Goal: Task Accomplishment & Management: Complete application form

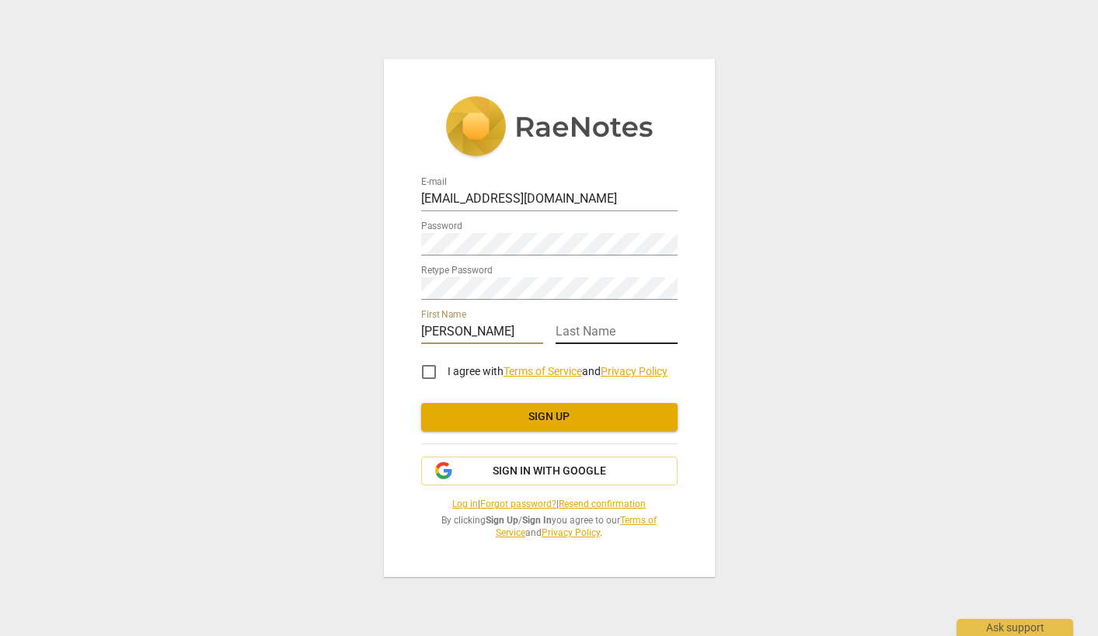
type input "[PERSON_NAME]"
click at [427, 369] on input "I agree with Terms of Service and Privacy Policy" at bounding box center [428, 371] width 37 height 37
checkbox input "true"
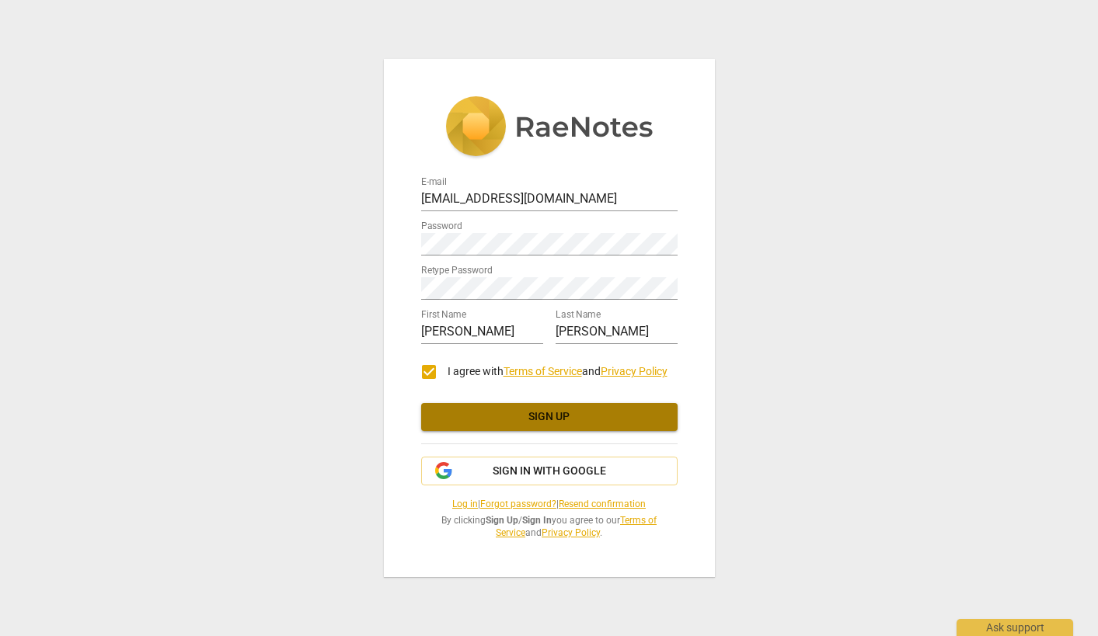
click at [549, 415] on span "Sign up" at bounding box center [548, 417] width 231 height 16
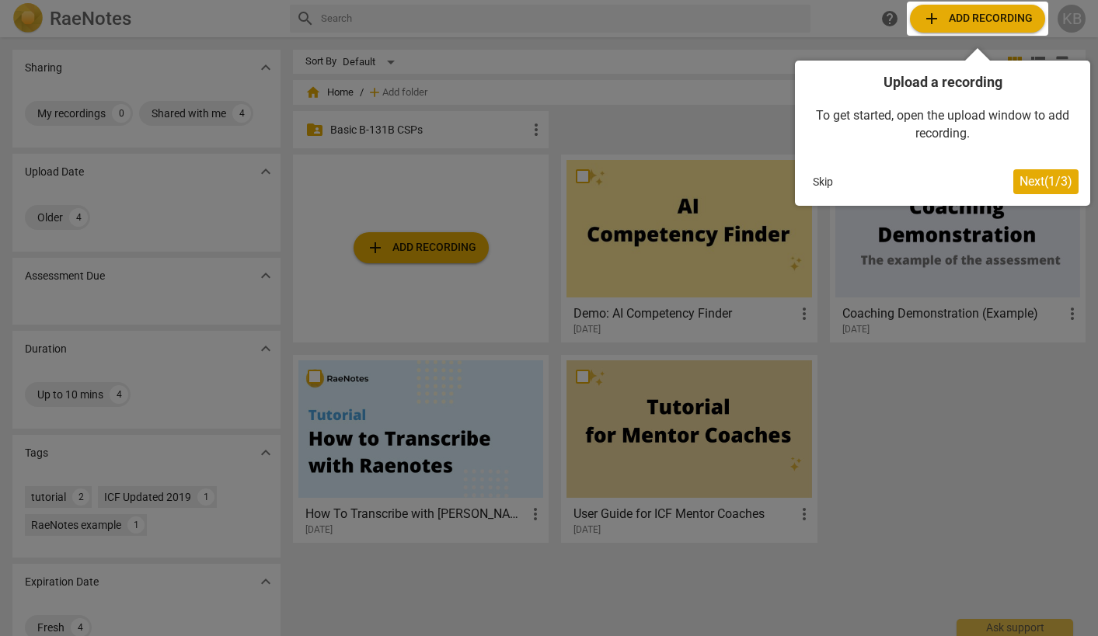
click at [821, 179] on button "Skip" at bounding box center [822, 181] width 33 height 23
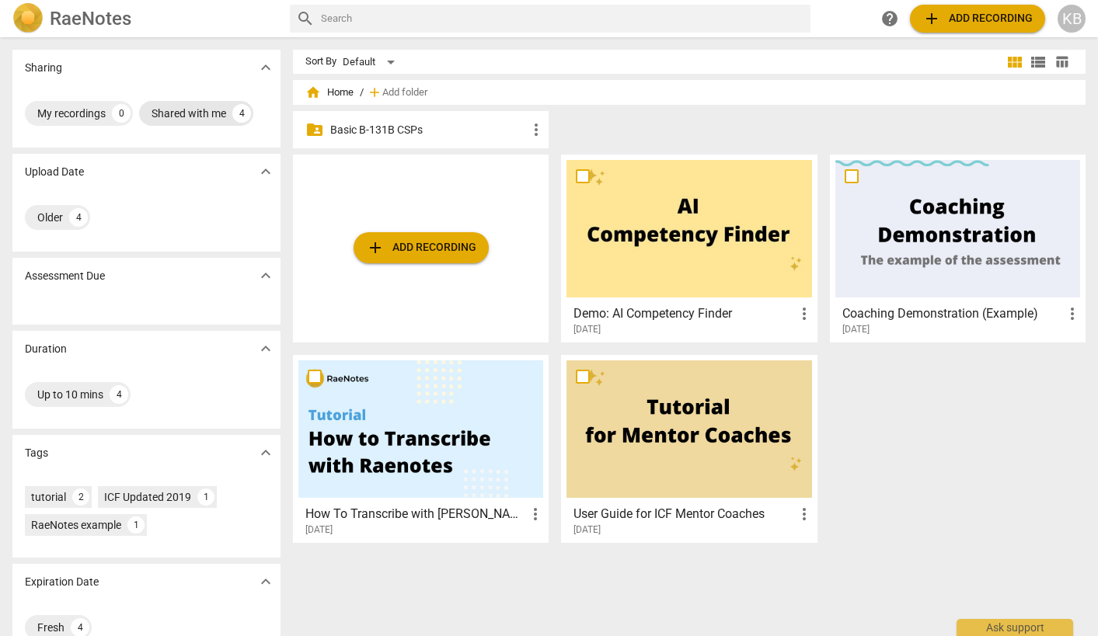
click at [192, 113] on div "Shared with me" at bounding box center [188, 114] width 75 height 16
click at [95, 110] on div "Shared with me" at bounding box center [74, 114] width 75 height 16
click at [242, 110] on div "4" at bounding box center [241, 113] width 19 height 19
click at [264, 67] on span "expand_more" at bounding box center [265, 67] width 19 height 19
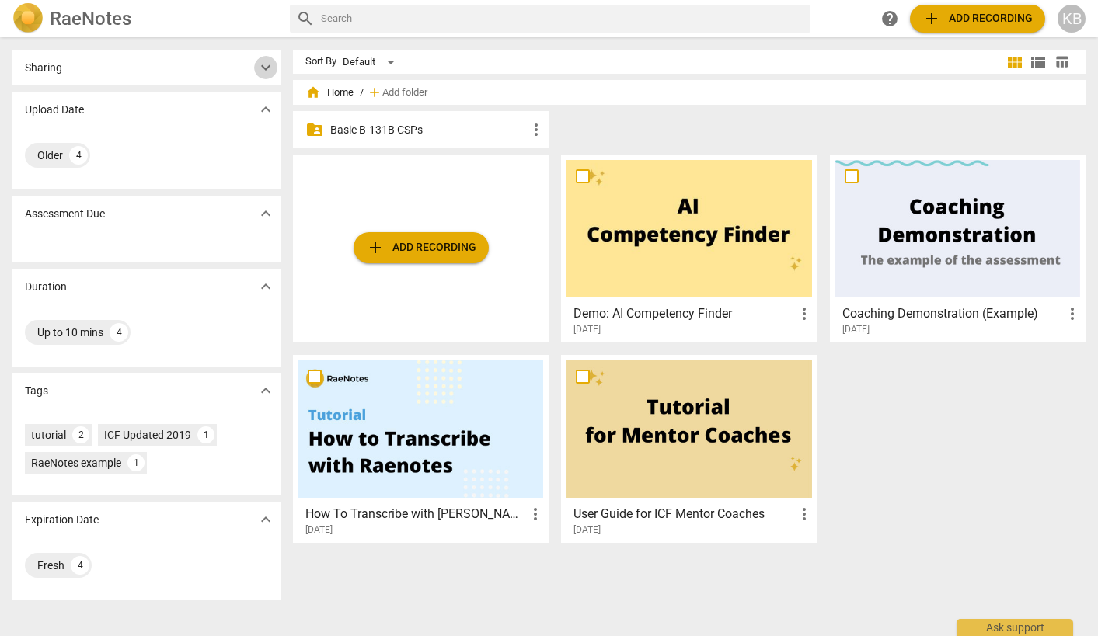
click at [264, 67] on span "expand_more" at bounding box center [265, 67] width 19 height 19
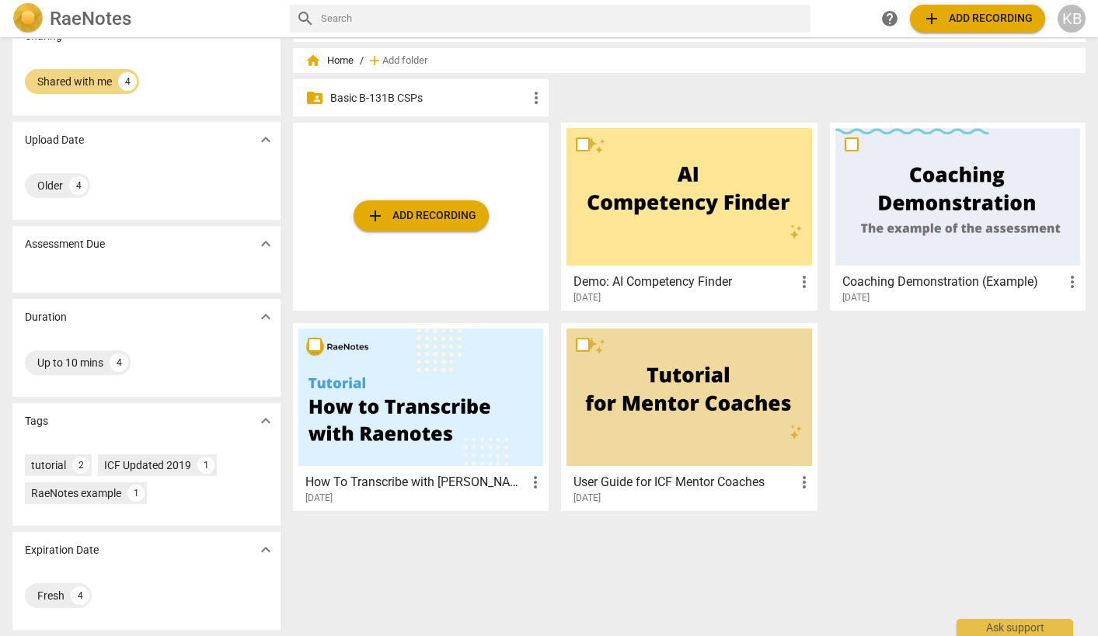
scroll to position [32, 0]
click at [77, 590] on div "4" at bounding box center [80, 596] width 19 height 19
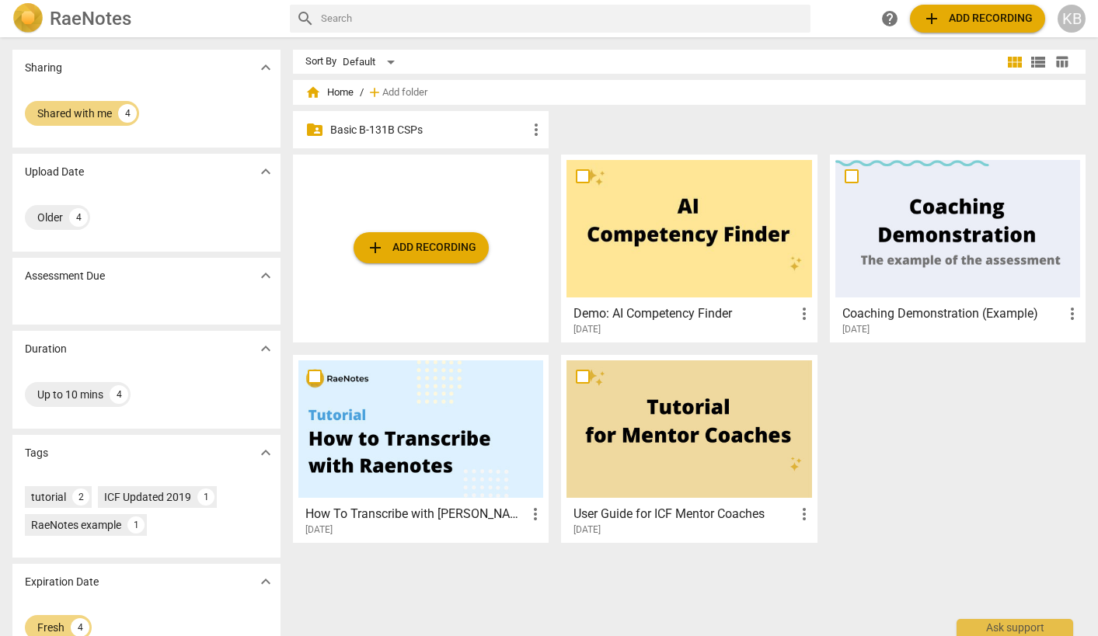
click at [426, 131] on p "Basic B-131B CSPs" at bounding box center [428, 130] width 197 height 16
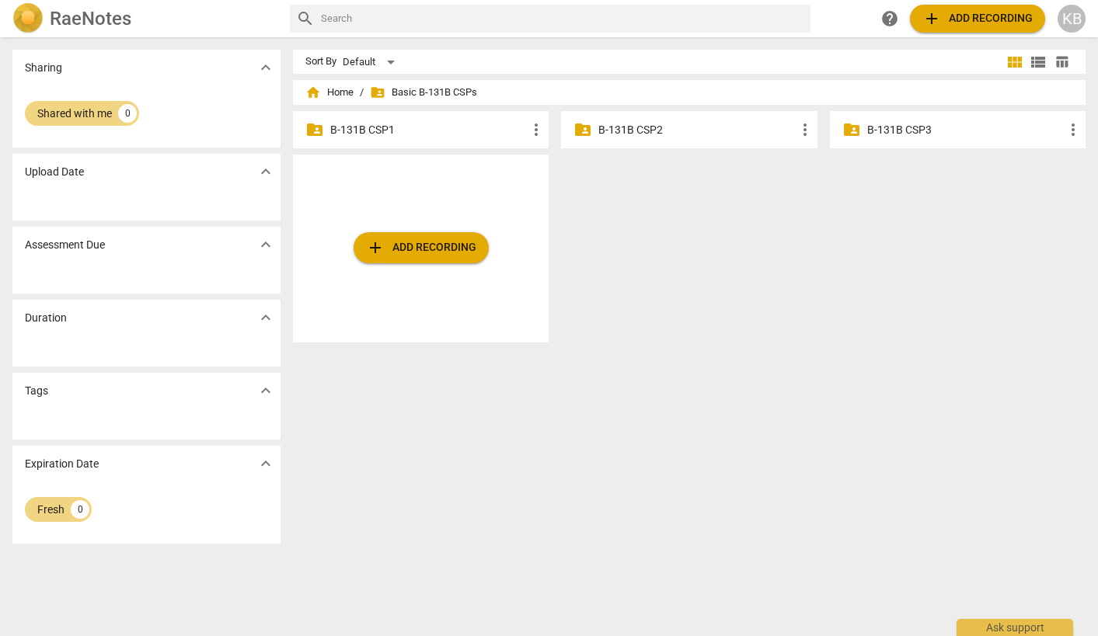
click at [261, 243] on span "expand_more" at bounding box center [265, 244] width 19 height 19
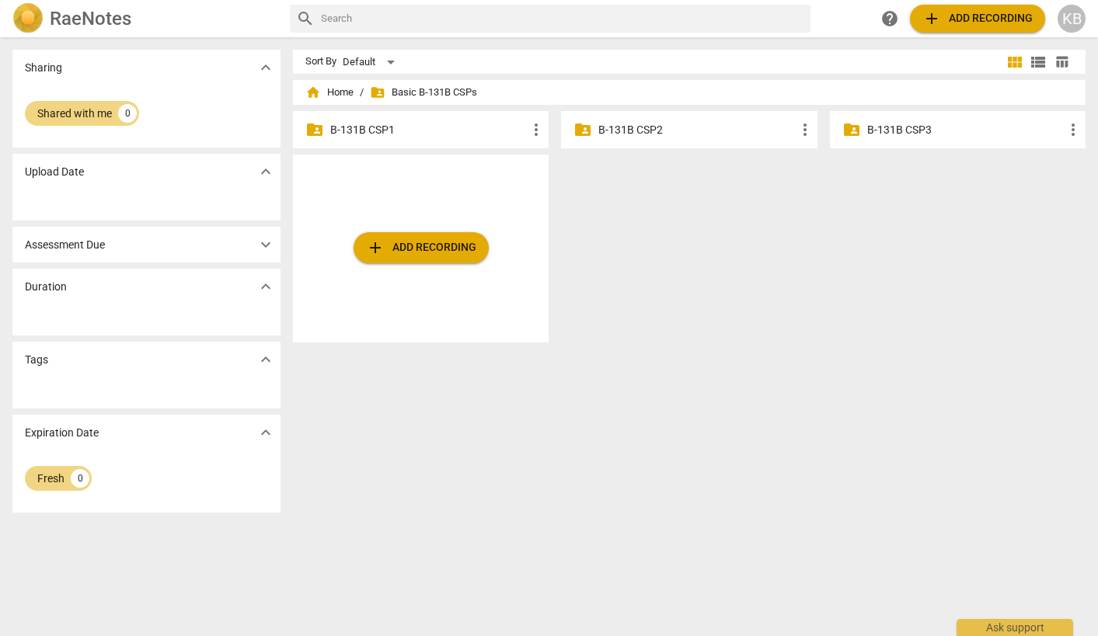
click at [453, 131] on p "B-131B CSP1" at bounding box center [428, 130] width 197 height 16
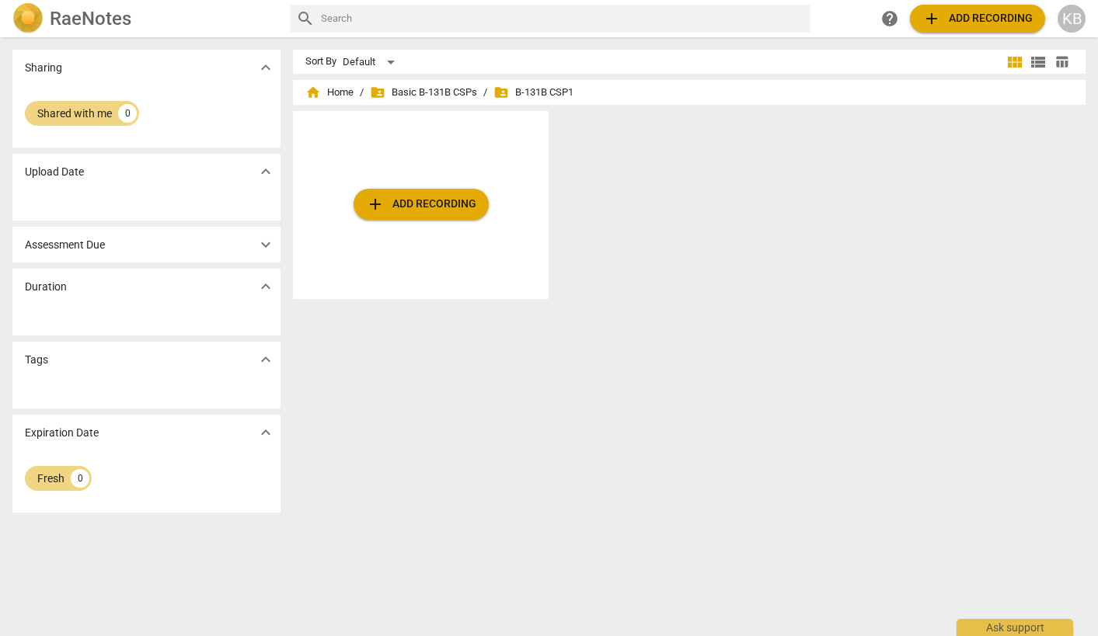
click at [691, 169] on div "add Add recording" at bounding box center [695, 211] width 805 height 200
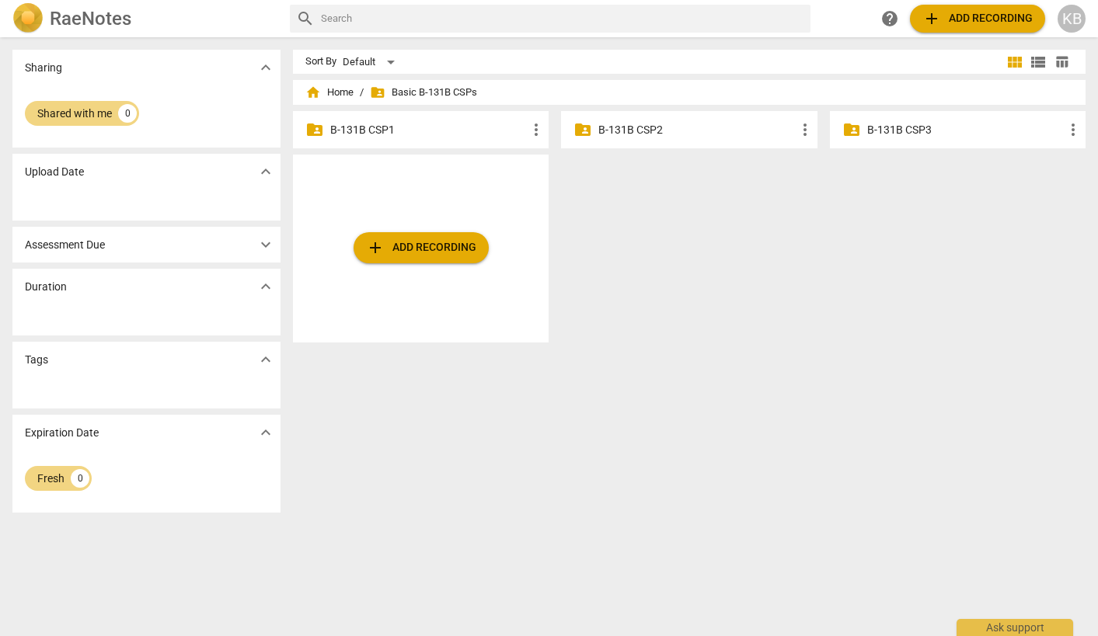
click at [1011, 56] on span "view_module" at bounding box center [1014, 62] width 19 height 19
click at [1036, 56] on span "view_list" at bounding box center [1038, 62] width 19 height 19
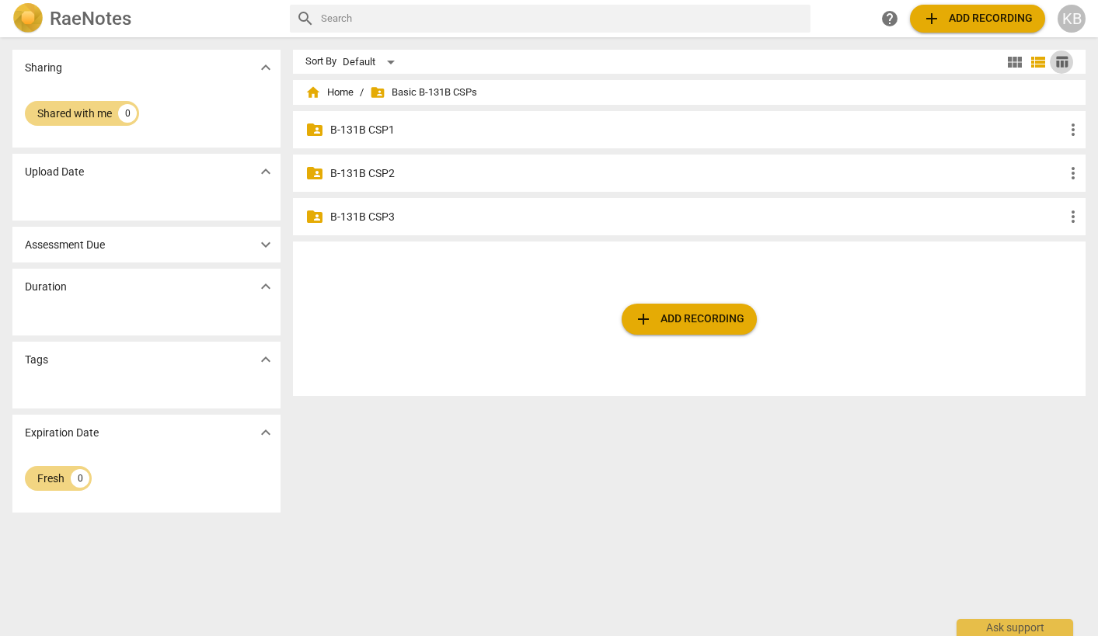
click at [1055, 59] on span "table_chart" at bounding box center [1061, 61] width 15 height 15
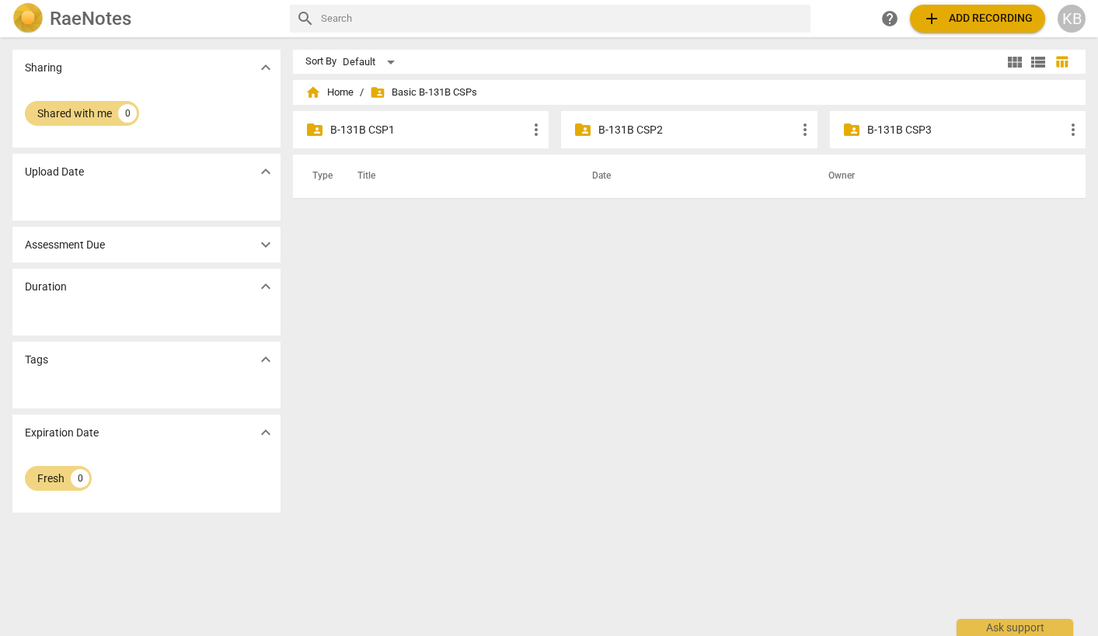
click at [25, 18] on img at bounding box center [27, 18] width 31 height 31
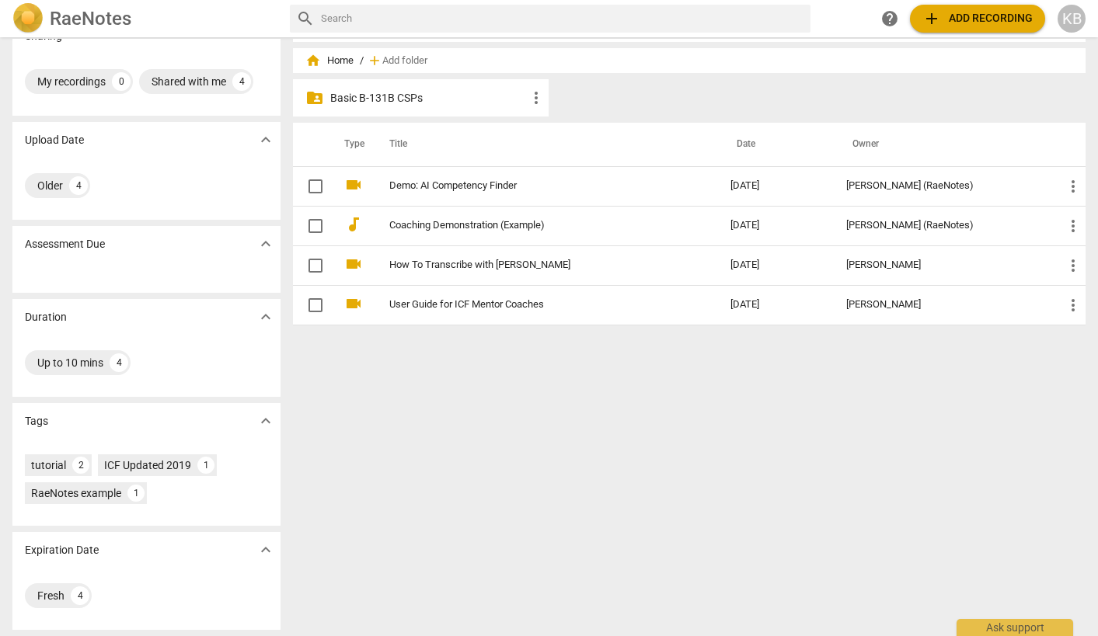
scroll to position [32, 0]
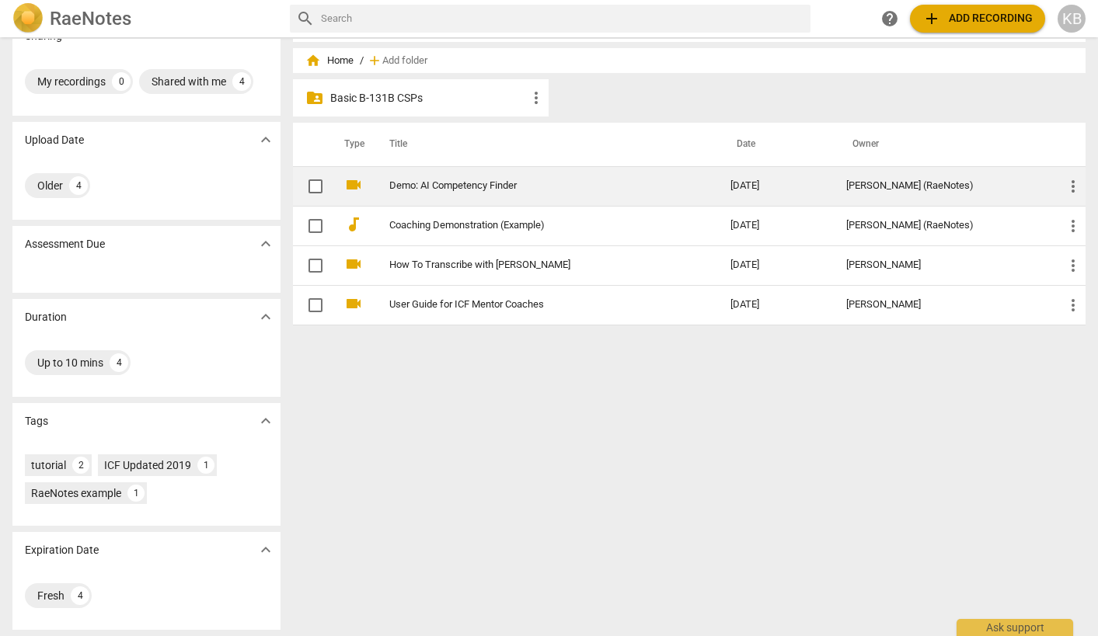
click at [455, 184] on link "Demo: AI Competency Finder" at bounding box center [531, 186] width 285 height 12
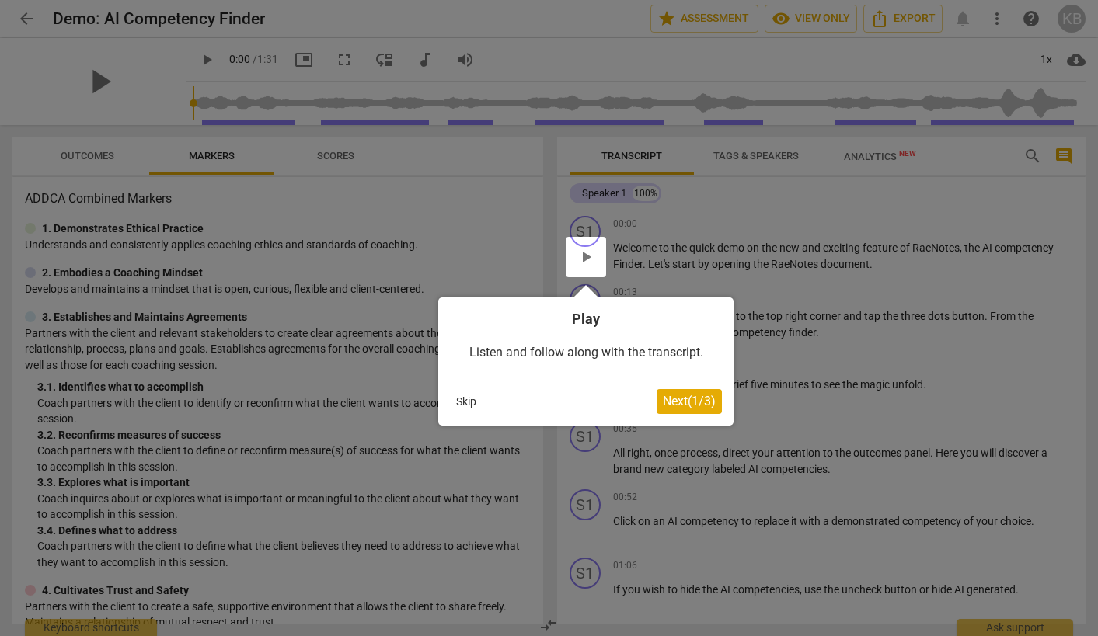
click at [467, 399] on button "Skip" at bounding box center [466, 401] width 33 height 23
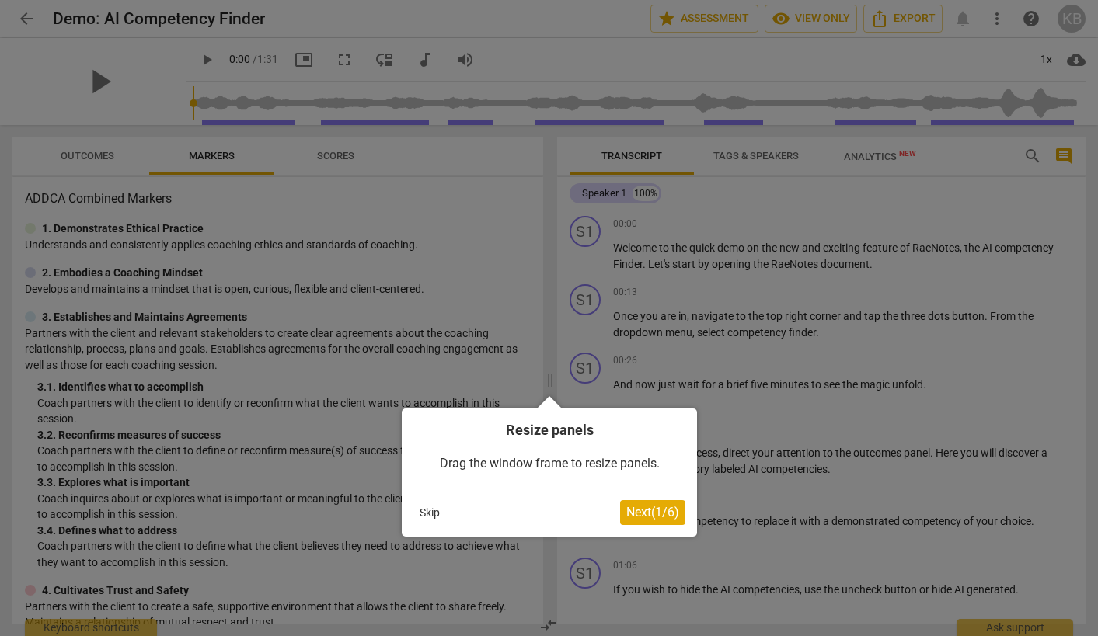
click at [433, 510] on button "Skip" at bounding box center [429, 512] width 33 height 23
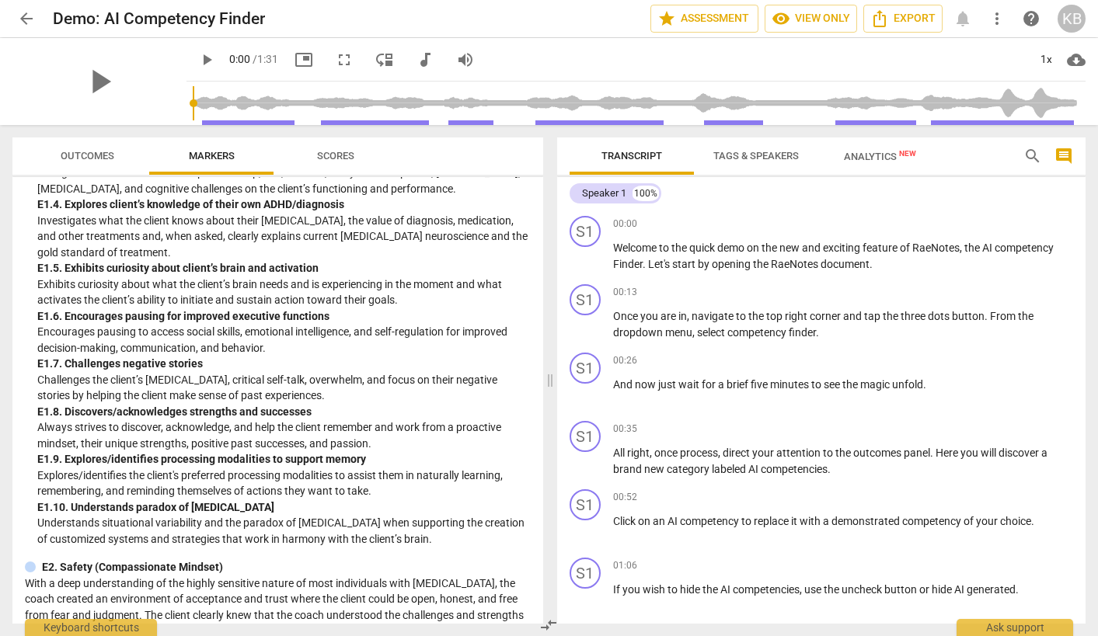
scroll to position [2242, 0]
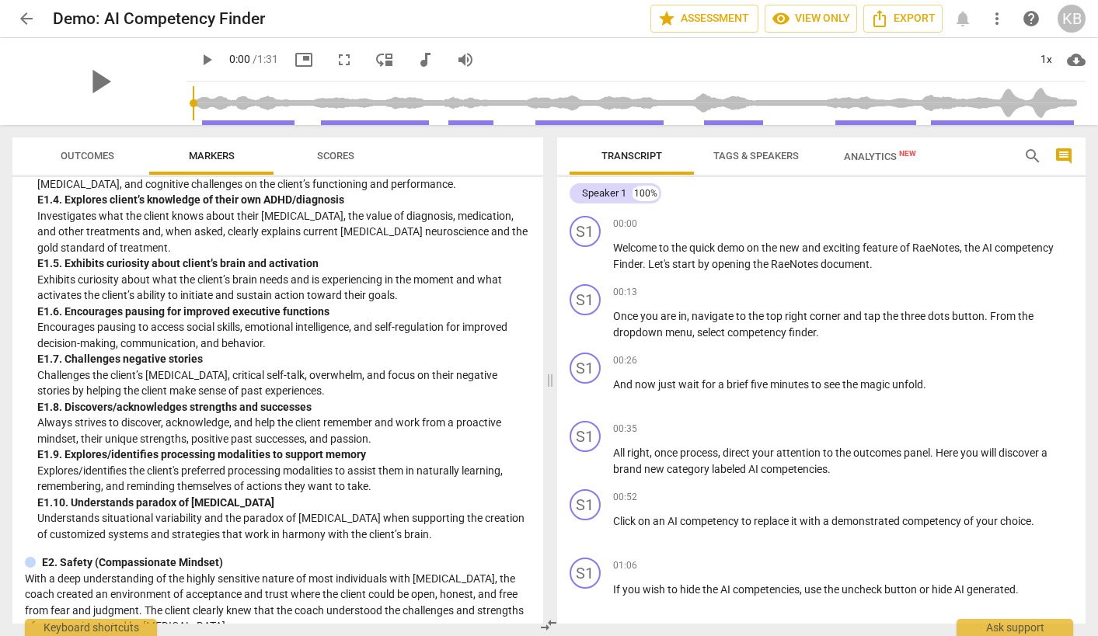
click at [21, 19] on span "arrow_back" at bounding box center [26, 18] width 19 height 19
